Goal: Participate in discussion: Participate in discussion

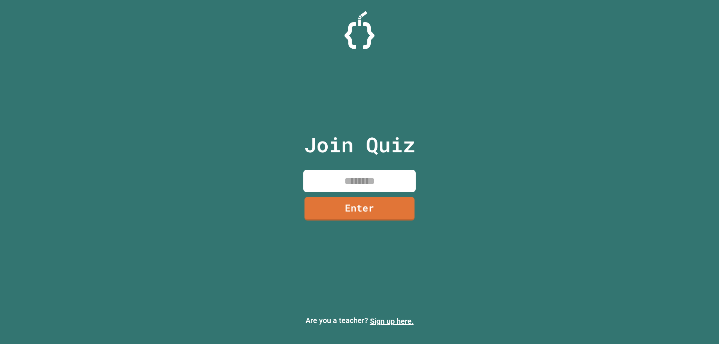
click at [369, 184] on input at bounding box center [359, 181] width 112 height 22
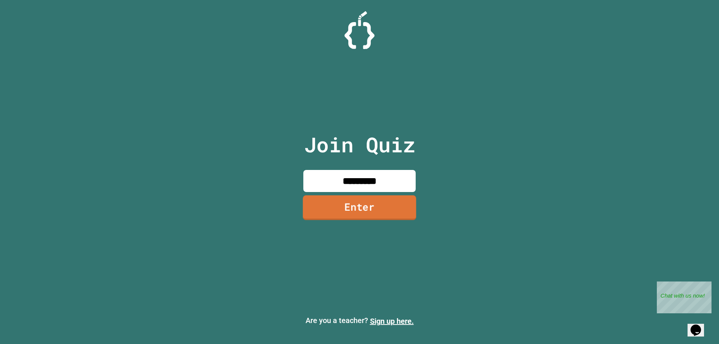
click at [369, 203] on link "Enter" at bounding box center [359, 207] width 113 height 25
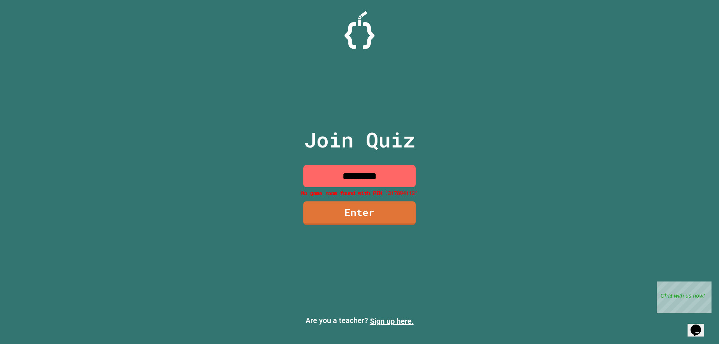
click at [366, 179] on input "*********" at bounding box center [359, 176] width 112 height 22
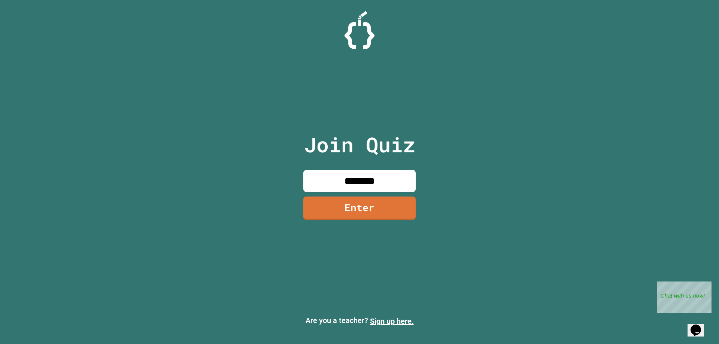
type input "********"
click at [361, 215] on link "Enter" at bounding box center [359, 207] width 115 height 25
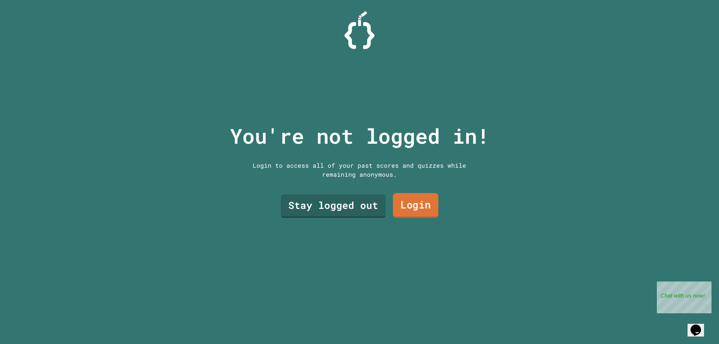
click at [400, 209] on link "Login" at bounding box center [416, 205] width 46 height 25
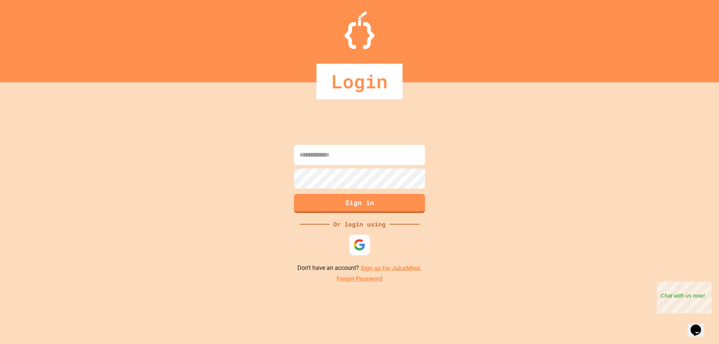
click at [359, 240] on img at bounding box center [360, 245] width 12 height 12
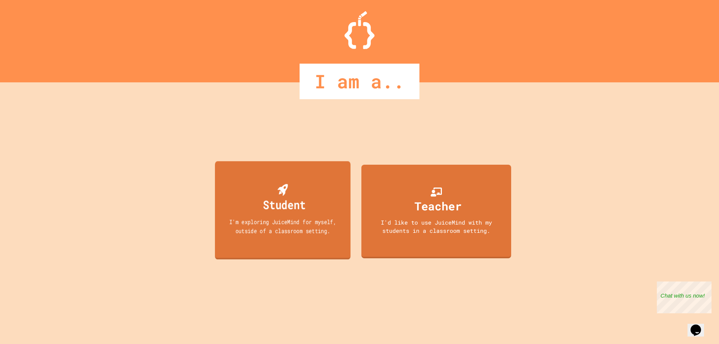
click at [277, 242] on div "Student I'm exploring JuiceMind for myself, outside of a classroom setting." at bounding box center [283, 210] width 136 height 98
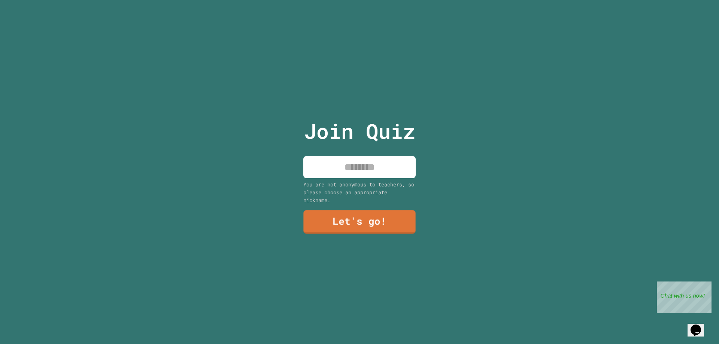
click at [396, 164] on input at bounding box center [359, 167] width 112 height 22
type input "**********"
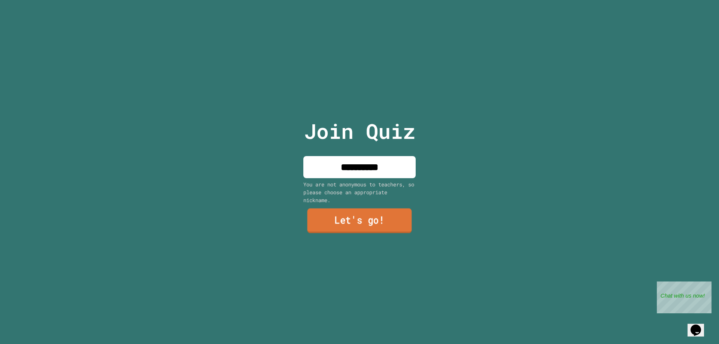
click at [356, 226] on link "Let's go!" at bounding box center [359, 221] width 104 height 25
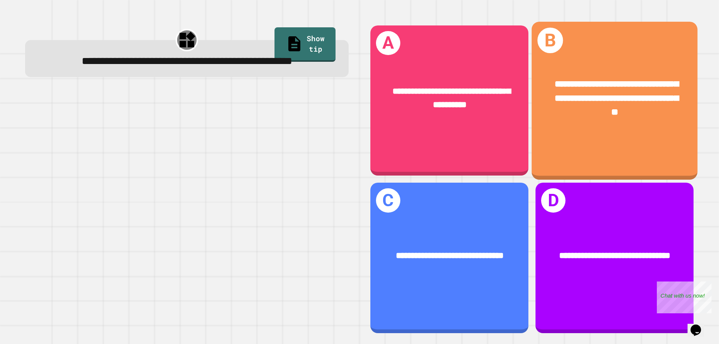
click at [552, 139] on div "**********" at bounding box center [615, 101] width 166 height 158
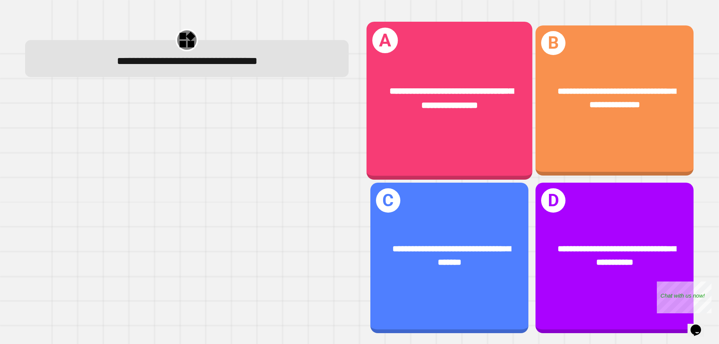
click at [490, 113] on div "**********" at bounding box center [450, 98] width 166 height 64
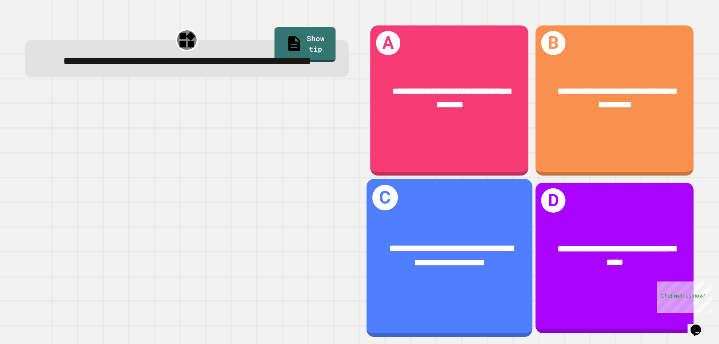
click at [487, 224] on div "**********" at bounding box center [450, 256] width 166 height 64
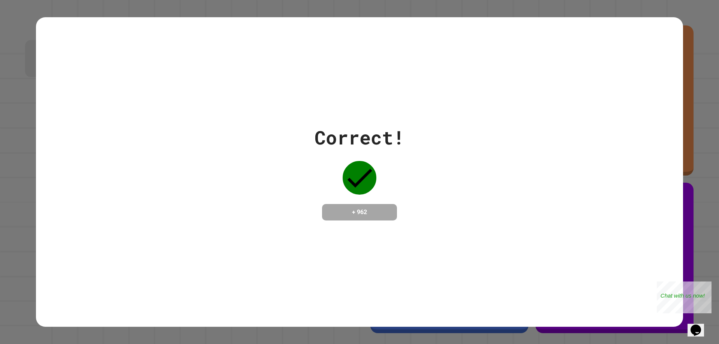
click at [703, 48] on div "Correct! + 962" at bounding box center [359, 172] width 719 height 344
click at [383, 170] on div "Correct! + 962" at bounding box center [360, 172] width 90 height 97
click at [340, 184] on div "Correct! + 962" at bounding box center [360, 172] width 90 height 97
click at [344, 226] on div "Correct! + 962" at bounding box center [359, 172] width 647 height 310
click at [114, 273] on div "Correct! + 962" at bounding box center [359, 172] width 647 height 310
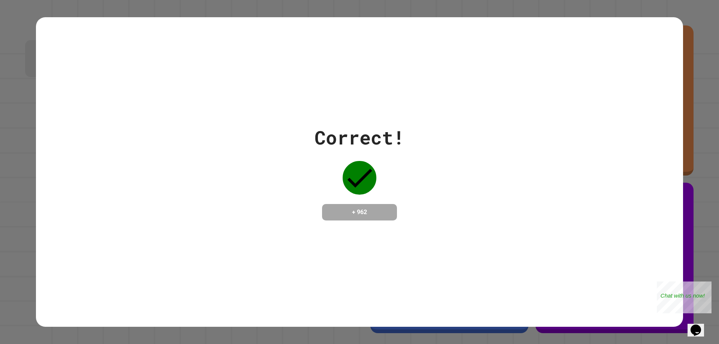
click at [51, 213] on div "Correct! + 962" at bounding box center [359, 172] width 647 height 97
click at [178, 204] on div "Correct! + 962" at bounding box center [359, 172] width 647 height 97
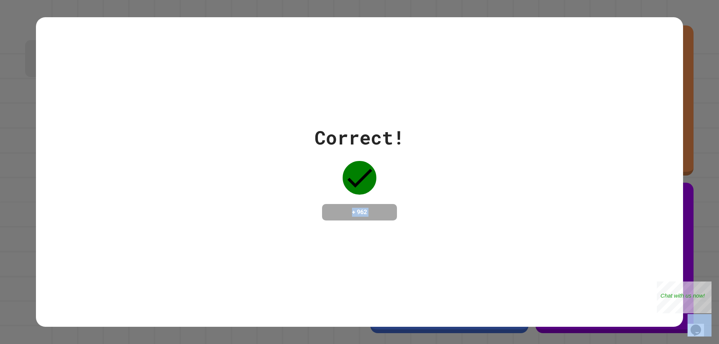
click at [178, 204] on div "Correct! + 962" at bounding box center [359, 172] width 647 height 97
click at [342, 218] on div "+ 962" at bounding box center [359, 212] width 75 height 16
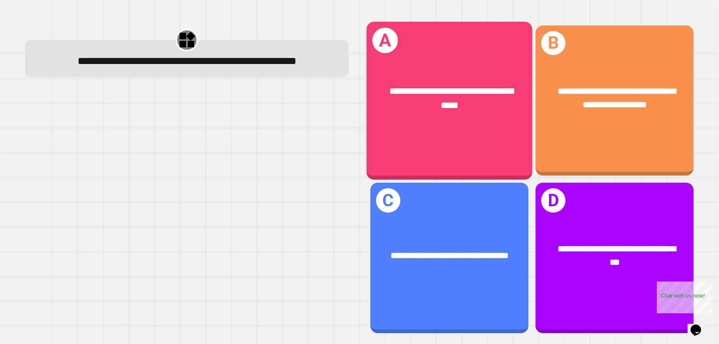
click at [606, 148] on div "**********" at bounding box center [615, 100] width 158 height 151
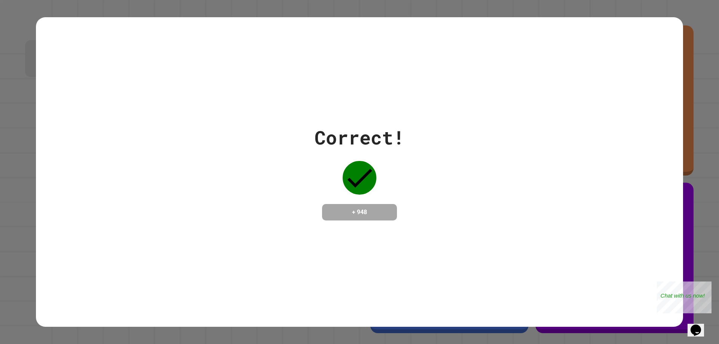
click at [688, 112] on div "Correct! + 948" at bounding box center [359, 172] width 719 height 344
click at [44, 31] on div "Correct! + 948" at bounding box center [359, 172] width 647 height 310
drag, startPoint x: 44, startPoint y: 315, endPoint x: 36, endPoint y: 311, distance: 9.7
click at [35, 311] on div "Correct! + 948" at bounding box center [359, 172] width 719 height 344
drag, startPoint x: 42, startPoint y: 315, endPoint x: 659, endPoint y: 64, distance: 666.9
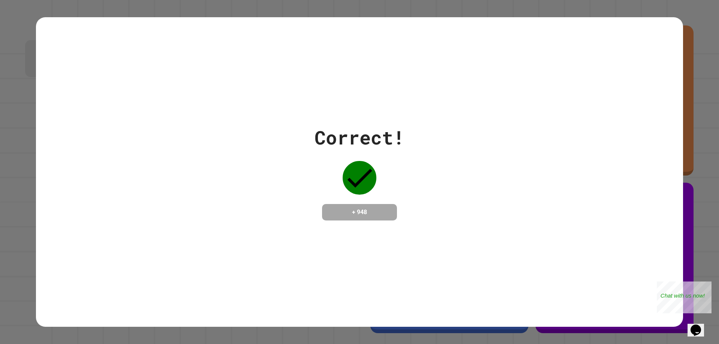
drag, startPoint x: 659, startPoint y: 64, endPoint x: 667, endPoint y: 26, distance: 39.4
drag, startPoint x: 667, startPoint y: 26, endPoint x: 671, endPoint y: 24, distance: 4.7
drag, startPoint x: 672, startPoint y: 24, endPoint x: 673, endPoint y: 20, distance: 3.9
drag, startPoint x: 676, startPoint y: 18, endPoint x: 498, endPoint y: 95, distance: 193.7
drag, startPoint x: 498, startPoint y: 95, endPoint x: 671, endPoint y: 24, distance: 186.6
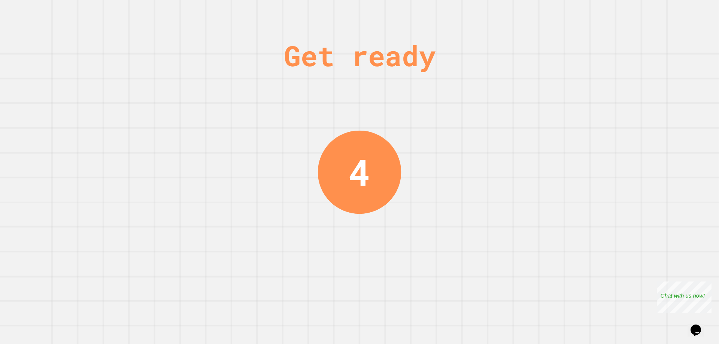
drag, startPoint x: 671, startPoint y: 24, endPoint x: 495, endPoint y: 109, distance: 195.5
click at [495, 109] on div "Get ready 4" at bounding box center [359, 172] width 719 height 344
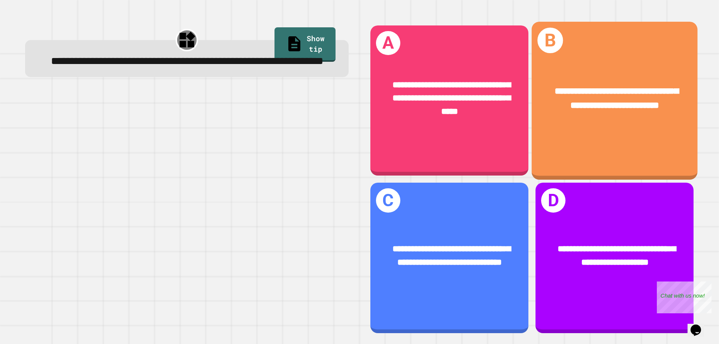
click at [602, 136] on div "**********" at bounding box center [615, 101] width 166 height 158
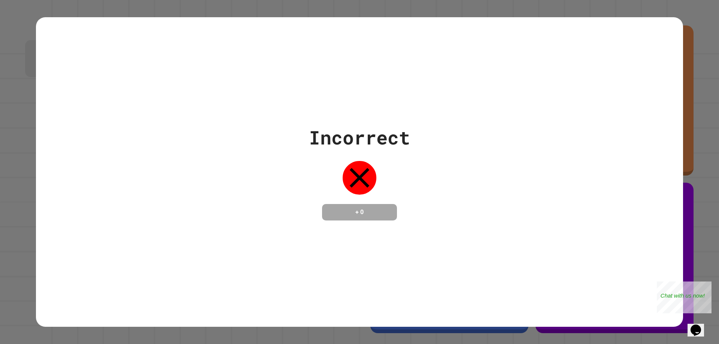
drag, startPoint x: 61, startPoint y: 124, endPoint x: 66, endPoint y: 124, distance: 4.9
click at [64, 124] on div "Incorrect + 0" at bounding box center [359, 172] width 647 height 97
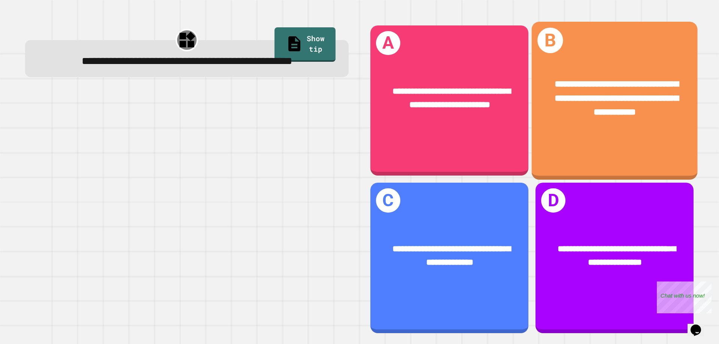
click at [551, 147] on div "**********" at bounding box center [615, 101] width 166 height 158
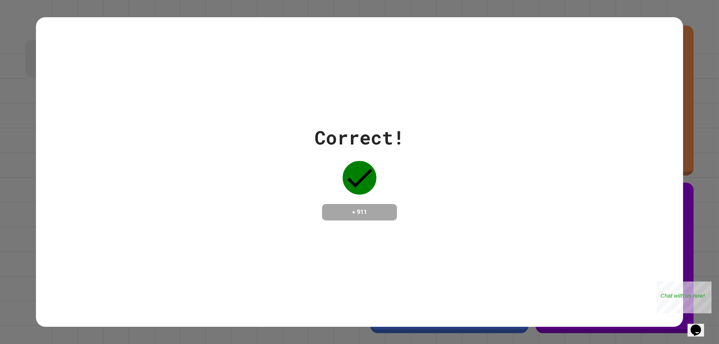
click at [689, 144] on div "Correct! + 911" at bounding box center [359, 172] width 719 height 344
click at [297, 299] on div "Correct! + 911" at bounding box center [359, 172] width 647 height 310
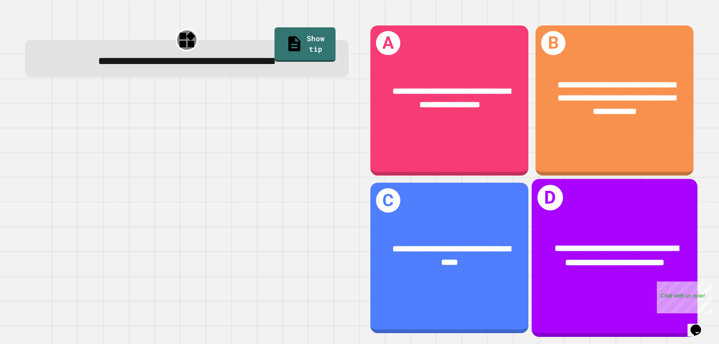
click at [591, 242] on div "**********" at bounding box center [614, 256] width 129 height 28
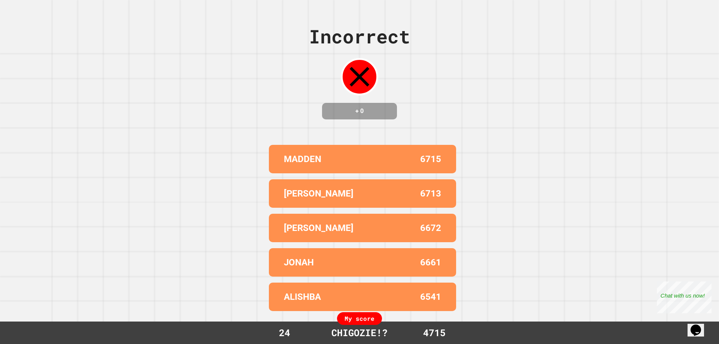
drag, startPoint x: 431, startPoint y: 97, endPoint x: 434, endPoint y: 86, distance: 11.4
click at [434, 86] on div "Incorrect + 0 MADDEN 6715 [PERSON_NAME] 6713 [PERSON_NAME] 6672 [PERSON_NAME] 6…" at bounding box center [359, 172] width 719 height 344
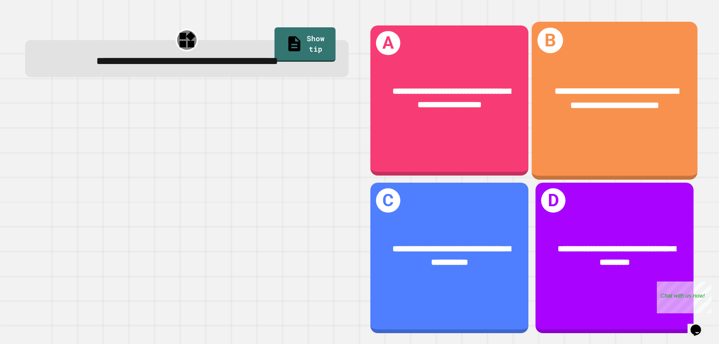
click at [562, 124] on div "**********" at bounding box center [615, 98] width 166 height 64
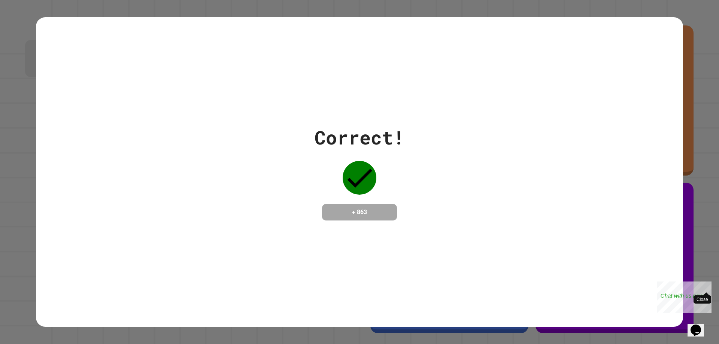
click at [707, 286] on div "Close" at bounding box center [705, 286] width 9 height 9
click at [706, 307] on div "Correct! + 863" at bounding box center [359, 172] width 719 height 344
click at [712, 2] on div "Correct! + 863" at bounding box center [359, 172] width 719 height 344
click at [669, 71] on div "Correct! + 863" at bounding box center [359, 172] width 647 height 310
drag, startPoint x: 669, startPoint y: 71, endPoint x: 665, endPoint y: 35, distance: 36.2
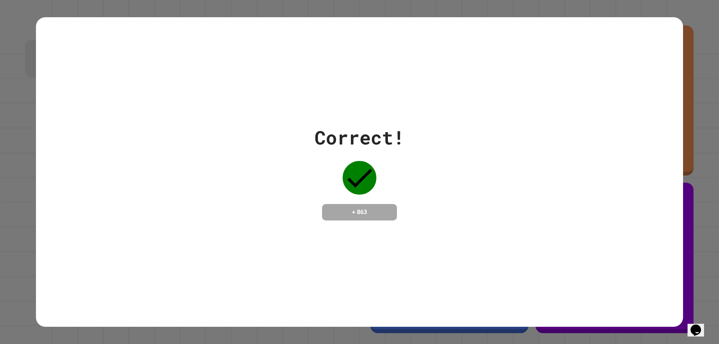
drag, startPoint x: 665, startPoint y: 35, endPoint x: 665, endPoint y: 31, distance: 4.1
drag, startPoint x: 667, startPoint y: 28, endPoint x: 673, endPoint y: 27, distance: 6.1
drag, startPoint x: 673, startPoint y: 27, endPoint x: 665, endPoint y: 23, distance: 8.7
drag, startPoint x: 665, startPoint y: 23, endPoint x: 668, endPoint y: 26, distance: 4.5
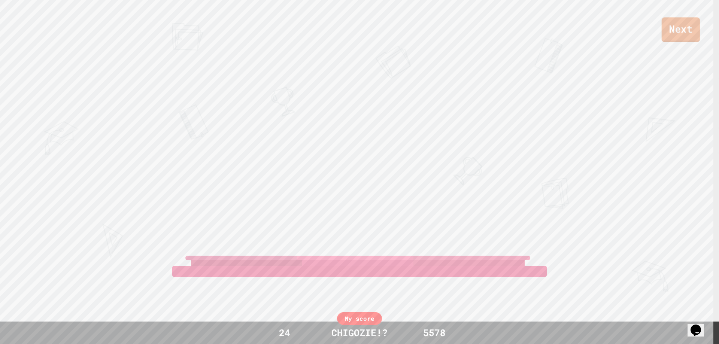
drag, startPoint x: 668, startPoint y: 26, endPoint x: 425, endPoint y: 99, distance: 253.7
click at [425, 99] on div "Next [PERSON_NAME] [PERSON_NAME] View leaderboard" at bounding box center [359, 172] width 719 height 344
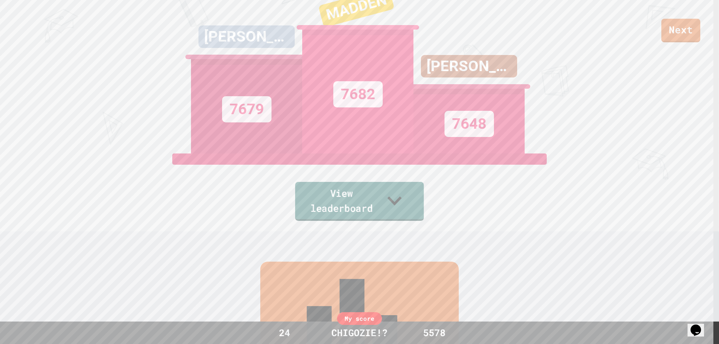
click at [391, 212] on link "View leaderboard" at bounding box center [359, 201] width 129 height 39
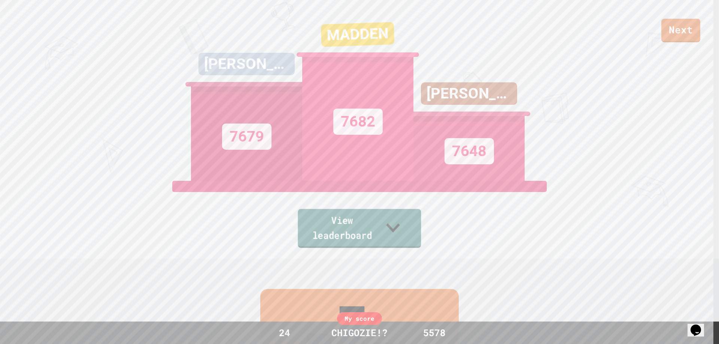
click at [394, 224] on link "View leaderboard" at bounding box center [359, 228] width 123 height 39
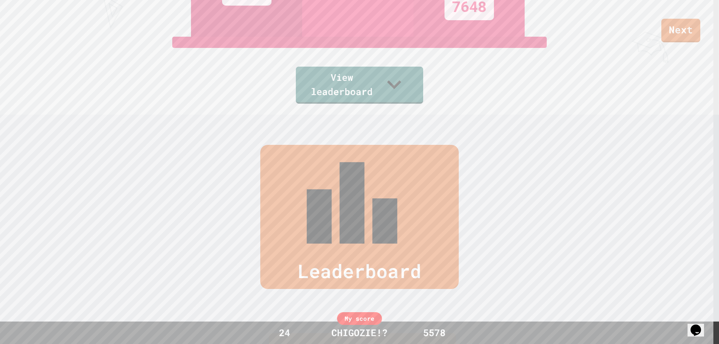
scroll to position [117, 0]
